Goal: Task Accomplishment & Management: Manage account settings

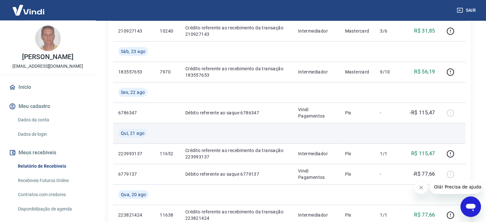
scroll to position [288, 0]
